Goal: Ask a question

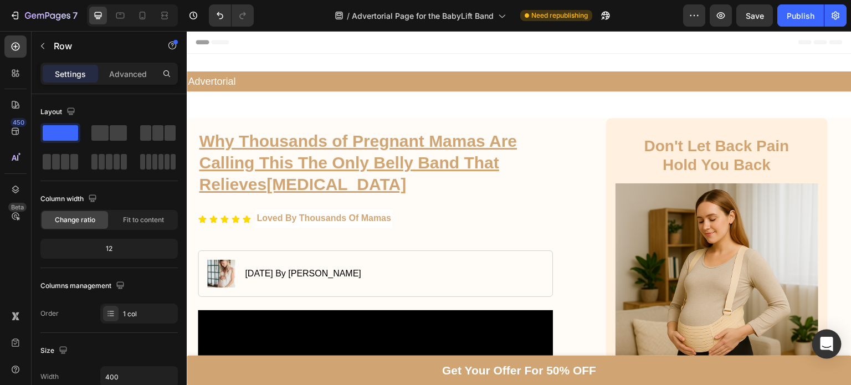
click at [827, 340] on icon "Open Intercom Messenger" at bounding box center [826, 344] width 13 height 14
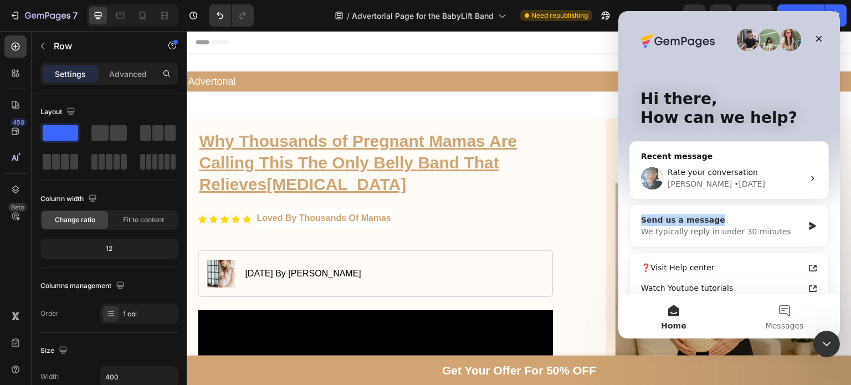
drag, startPoint x: 739, startPoint y: 185, endPoint x: 734, endPoint y: 206, distance: 21.5
click at [734, 206] on div "Recent message Rate your conversation [PERSON_NAME] • [DATE] Send us a message …" at bounding box center [728, 274] width 199 height 266
click at [752, 220] on div "Send us a message" at bounding box center [722, 220] width 162 height 12
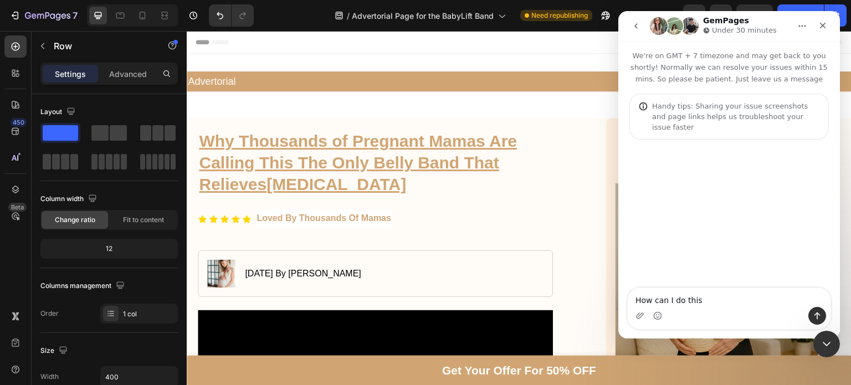
type textarea "How can I do this?"
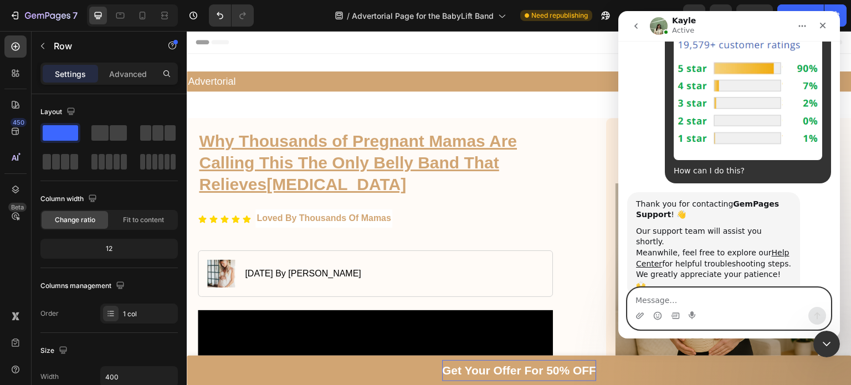
scroll to position [297, 0]
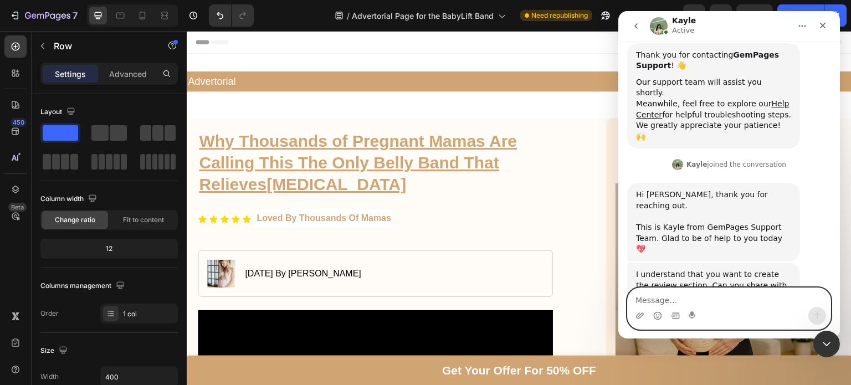
paste textarea "[URL][DOMAIN_NAME]"
type textarea "[URL][DOMAIN_NAME]"
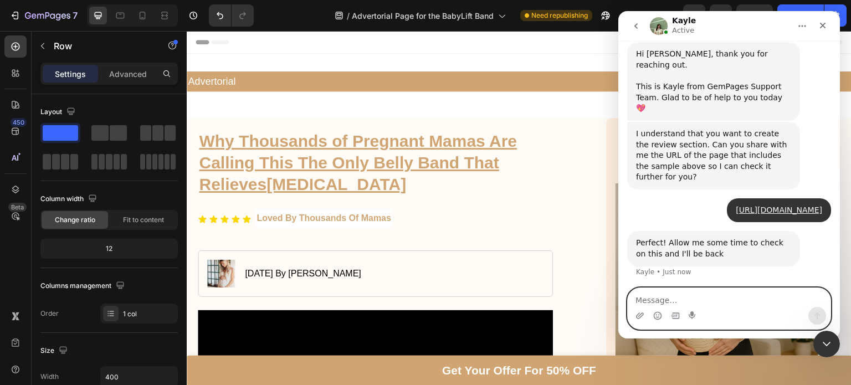
scroll to position [439, 0]
type textarea "ok"
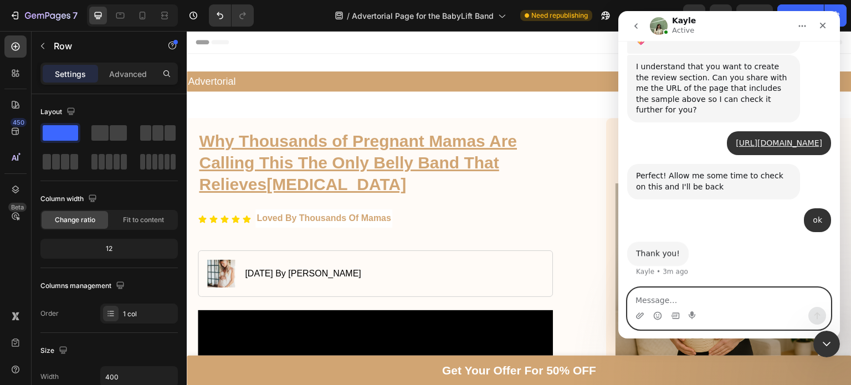
scroll to position [505, 0]
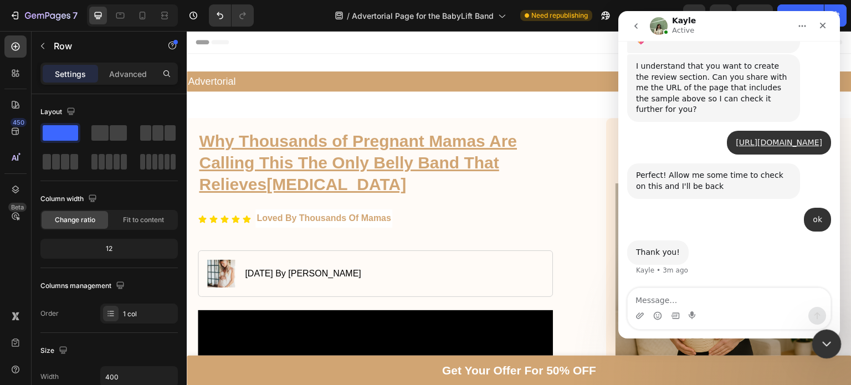
click at [826, 346] on icon "Close Intercom Messenger" at bounding box center [824, 342] width 13 height 13
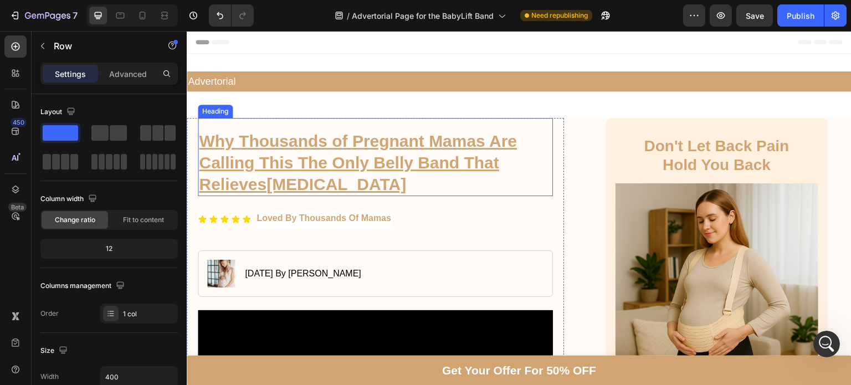
scroll to position [505, 0]
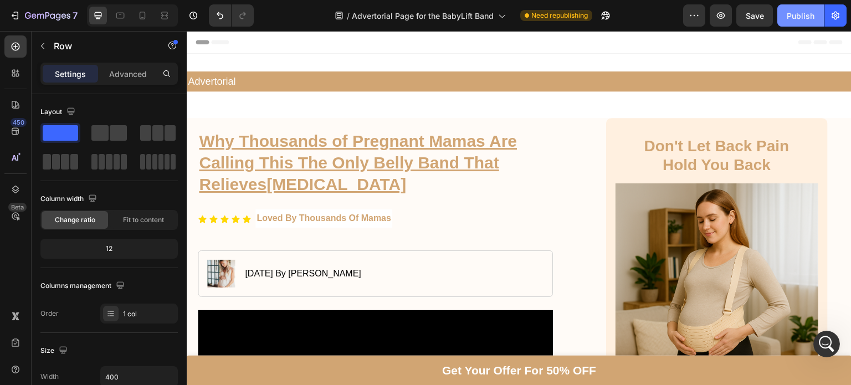
click at [779, 17] on button "Publish" at bounding box center [800, 15] width 47 height 22
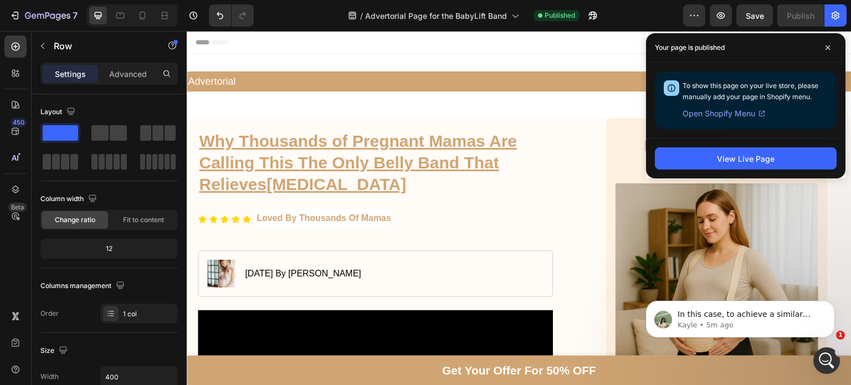
scroll to position [601, 0]
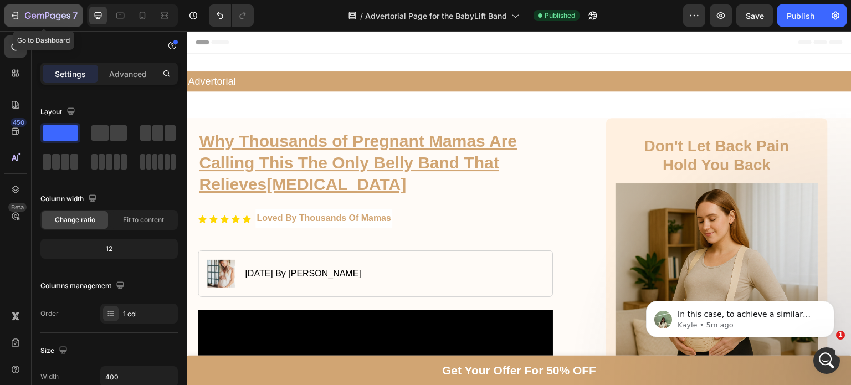
click at [51, 9] on div "7" at bounding box center [51, 15] width 53 height 13
